Goal: Information Seeking & Learning: Learn about a topic

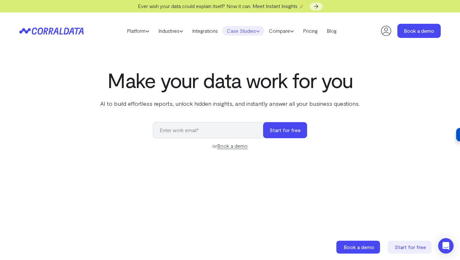
click at [242, 31] on link "Case Studies" at bounding box center [243, 31] width 42 height 10
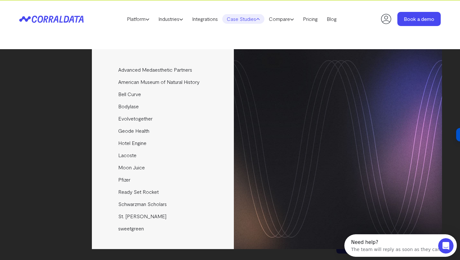
click at [60, 93] on div "Advanced Medaesthetic Partners See how AMP scaled profitability and enhanced pa…" at bounding box center [230, 149] width 424 height 200
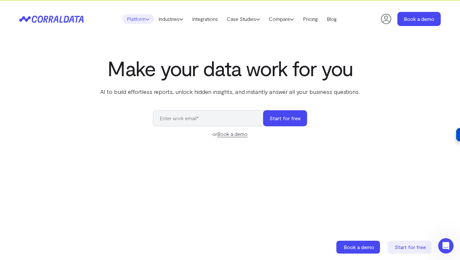
click at [146, 20] on icon at bounding box center [148, 19] width 4 height 4
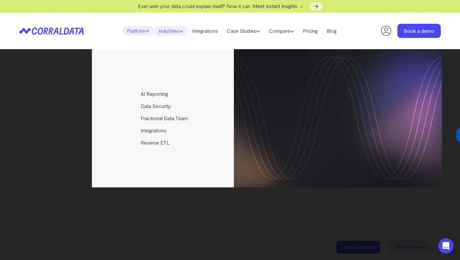
click at [178, 28] on link "Industries" at bounding box center [171, 31] width 34 height 10
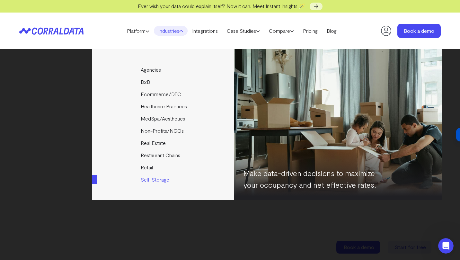
click at [287, 108] on img at bounding box center [338, 124] width 208 height 151
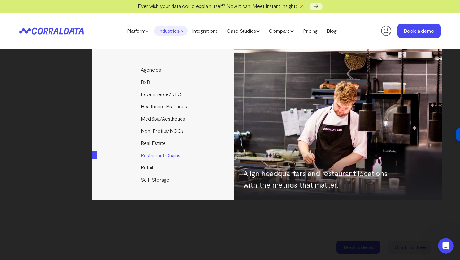
click at [150, 159] on link "Restaurant Chains" at bounding box center [163, 155] width 143 height 12
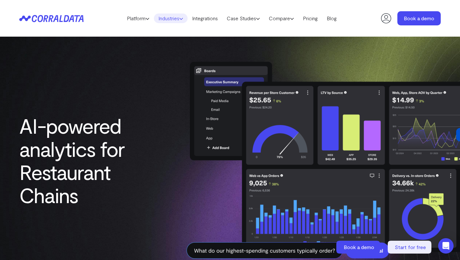
click at [175, 17] on link "Industries" at bounding box center [171, 18] width 34 height 10
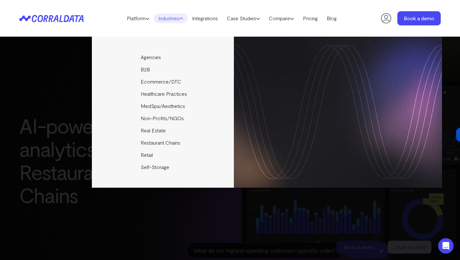
click at [44, 73] on div "Agencies Help your clients become data driven faster through seamless reporting…" at bounding box center [230, 112] width 424 height 151
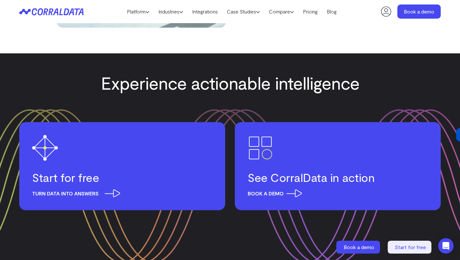
scroll to position [2774, 0]
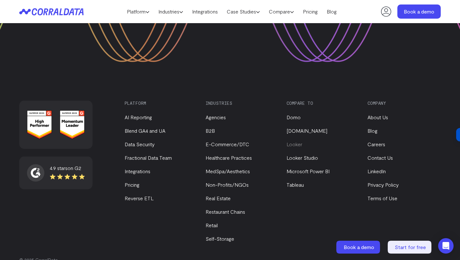
click at [288, 141] on link "Looker" at bounding box center [295, 144] width 16 height 6
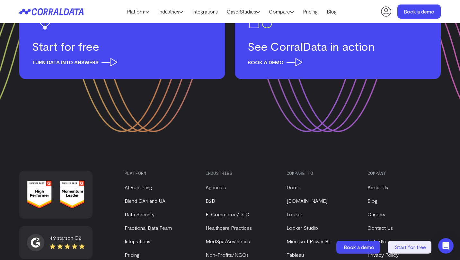
scroll to position [1941, 0]
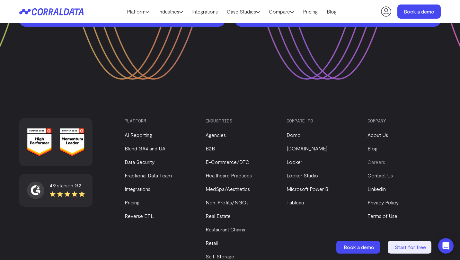
click at [381, 159] on link "Careers" at bounding box center [376, 162] width 18 height 6
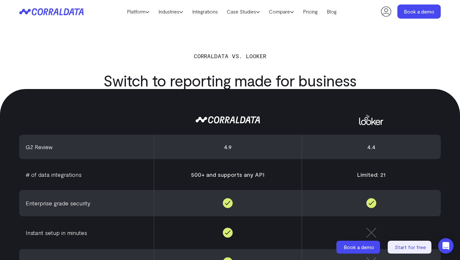
scroll to position [0, 0]
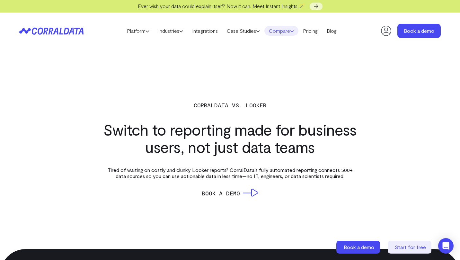
click at [294, 31] on use at bounding box center [291, 32] width 3 height 2
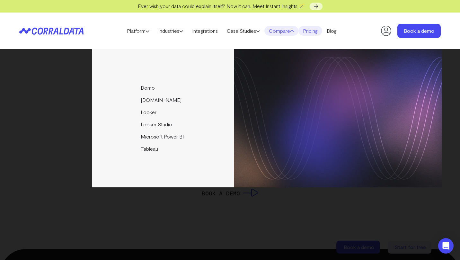
click at [318, 31] on link "Pricing" at bounding box center [310, 31] width 24 height 10
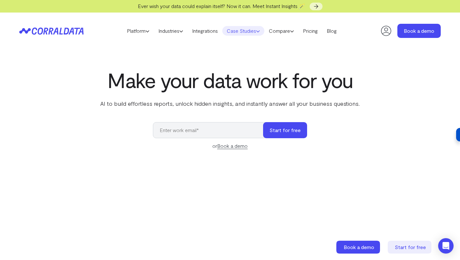
click at [237, 28] on link "Case Studies" at bounding box center [243, 31] width 42 height 10
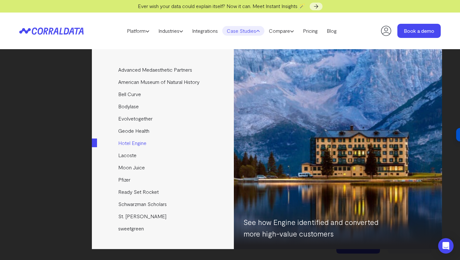
click at [130, 142] on link "Hotel Engine" at bounding box center [163, 143] width 143 height 12
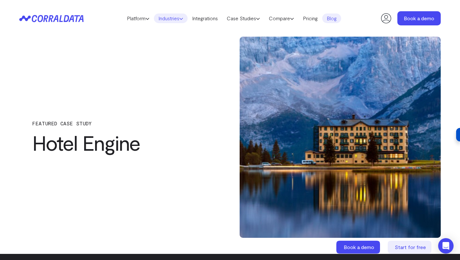
click at [161, 20] on link "Industries" at bounding box center [171, 18] width 34 height 10
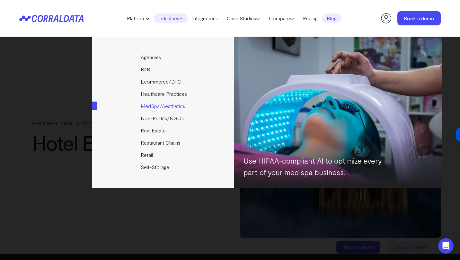
click at [147, 108] on link "MedSpa/Aesthetics" at bounding box center [163, 106] width 143 height 12
